Goal: Task Accomplishment & Management: Manage account settings

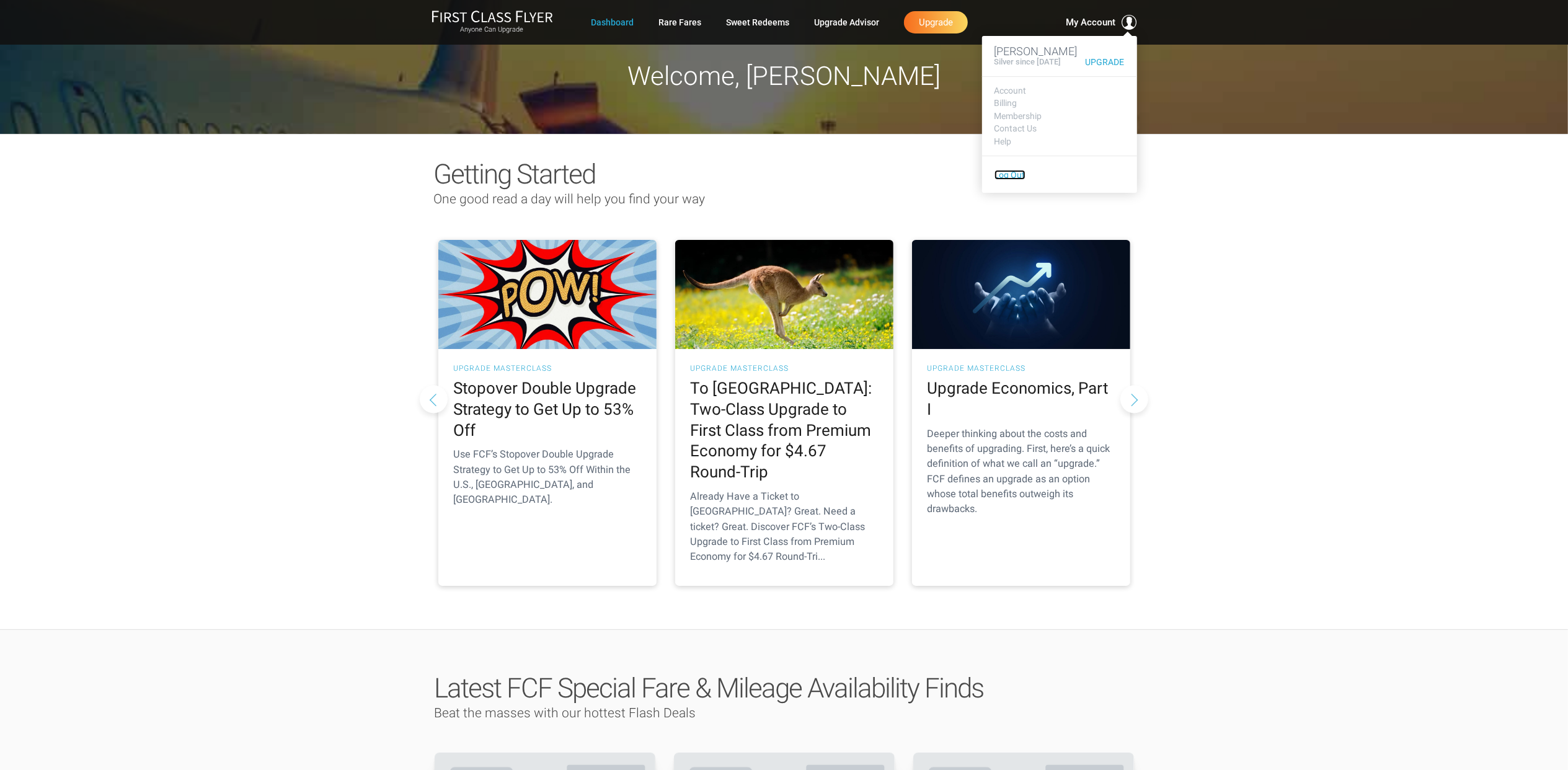
click at [1011, 180] on link "Log Out" at bounding box center [1009, 175] width 31 height 10
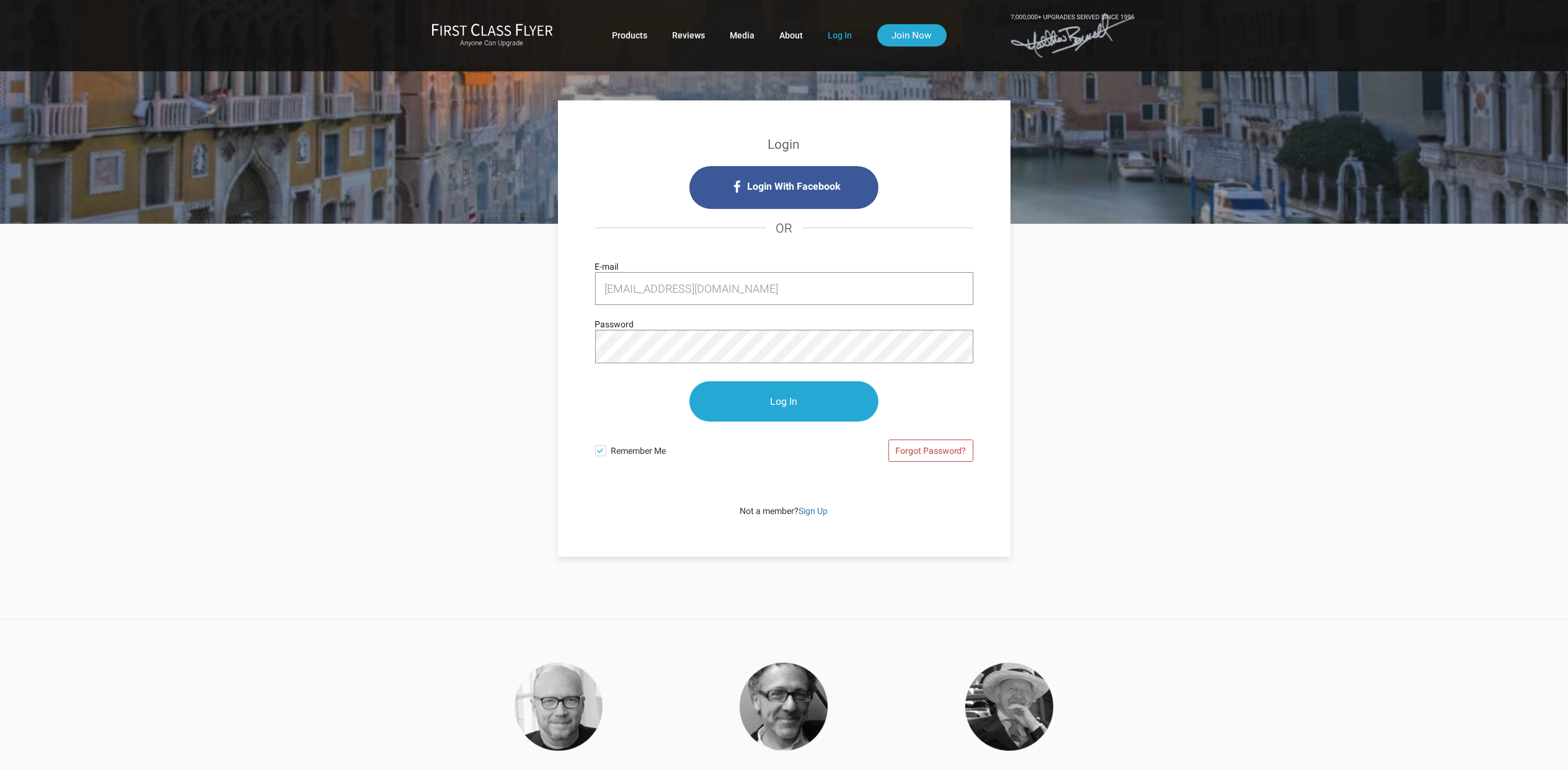
drag, startPoint x: 710, startPoint y: 285, endPoint x: 584, endPoint y: 293, distance: 126.3
click at [584, 293] on div "Login With Facebook OR dancobb@msn.com E-mail Password Log In Remember Me Forgo…" at bounding box center [784, 320] width 403 height 337
type input "mstempatravel@yahoo.com"
click at [690, 381] on input "Log In" at bounding box center [784, 401] width 189 height 40
click at [968, 390] on p "Log In" at bounding box center [784, 401] width 378 height 65
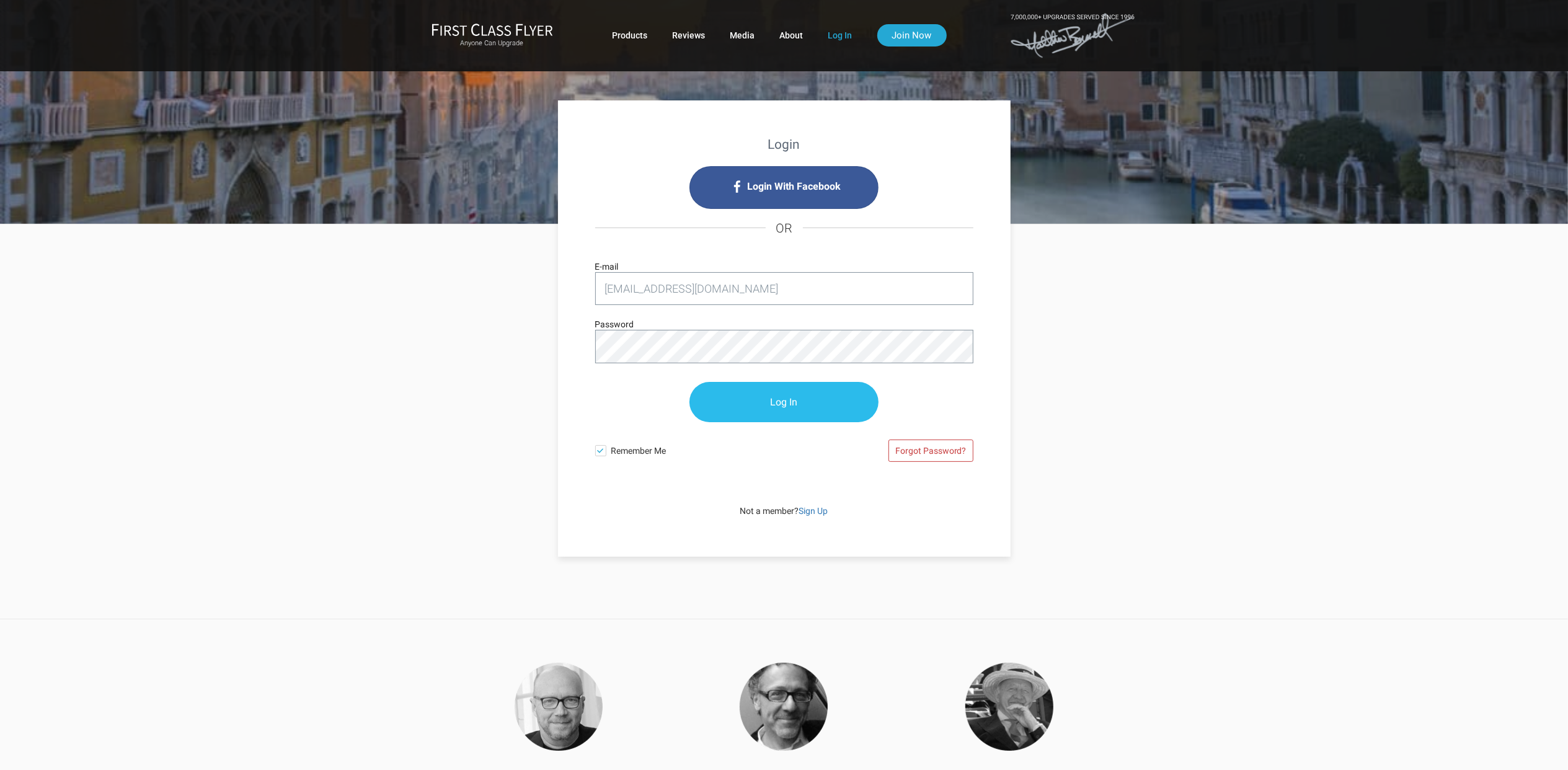
click at [804, 405] on input "Log In" at bounding box center [784, 402] width 189 height 40
